Goal: Task Accomplishment & Management: Use online tool/utility

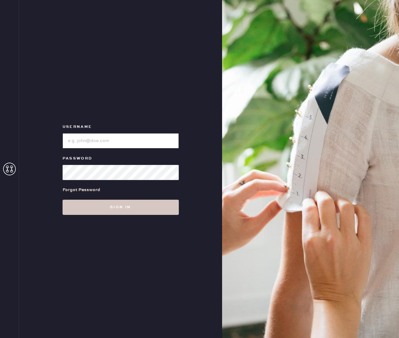
type input "reformationnashville"
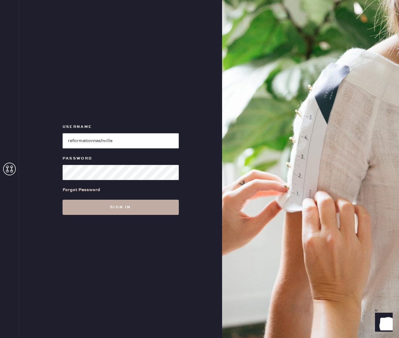
click at [128, 209] on button "Sign in" at bounding box center [121, 206] width 116 height 15
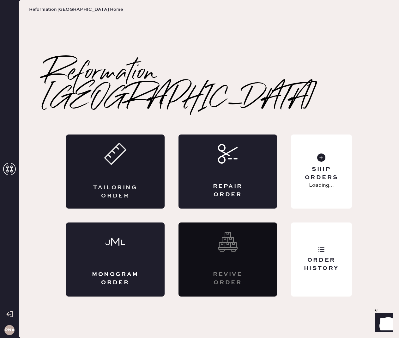
click at [124, 184] on div "Tailoring Order" at bounding box center [115, 192] width 48 height 16
click at [347, 148] on div "Ship Orders 1 Unshipped" at bounding box center [321, 171] width 61 height 74
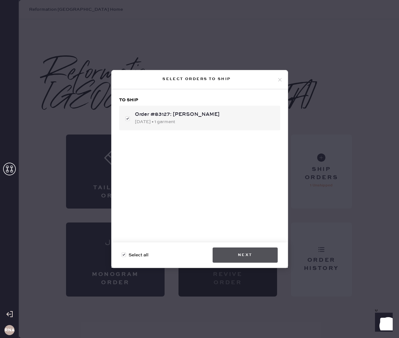
click at [260, 248] on button "Next" at bounding box center [245, 254] width 65 height 15
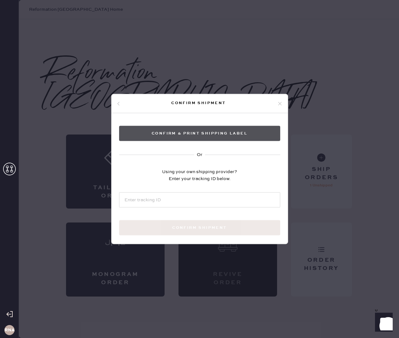
click at [174, 131] on button "Confirm & Print shipping label" at bounding box center [199, 133] width 161 height 15
